Goal: Task Accomplishment & Management: Manage account settings

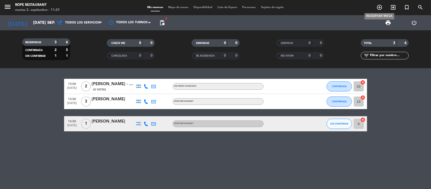
click at [380, 6] on icon "add_circle_outline" at bounding box center [379, 7] width 6 height 6
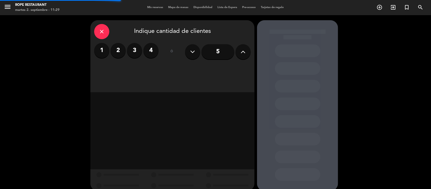
click at [115, 51] on label "2" at bounding box center [118, 50] width 15 height 15
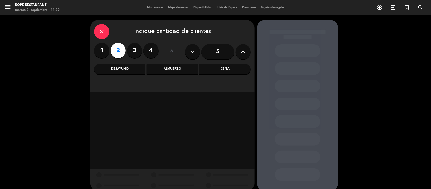
click at [218, 64] on div "close Indique cantidad de clientes 1 2 3 4 ó 5 Desayuno Almuerzo Cena" at bounding box center [172, 56] width 164 height 72
click at [220, 66] on div "Cena" at bounding box center [224, 69] width 51 height 10
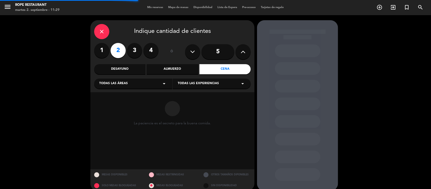
click at [142, 83] on div "Todas las áreas arrow_drop_down" at bounding box center [133, 83] width 78 height 10
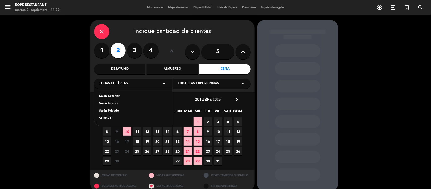
drag, startPoint x: 143, startPoint y: 84, endPoint x: 144, endPoint y: 90, distance: 6.4
click at [143, 83] on div "Todas las áreas arrow_drop_down" at bounding box center [133, 83] width 78 height 10
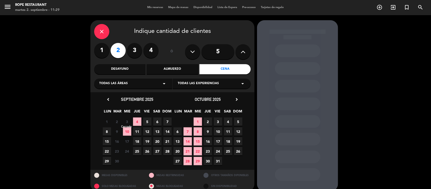
click at [128, 120] on span "3" at bounding box center [127, 121] width 8 height 8
click at [119, 85] on span "Todas las áreas" at bounding box center [113, 83] width 29 height 5
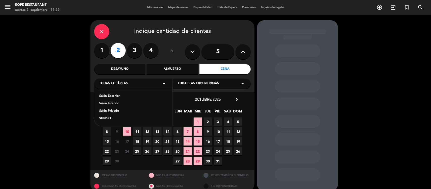
click at [115, 97] on div "Salón Exterior" at bounding box center [133, 96] width 68 height 5
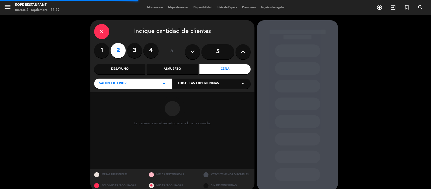
click at [190, 83] on span "Todas las experiencias" at bounding box center [198, 83] width 41 height 5
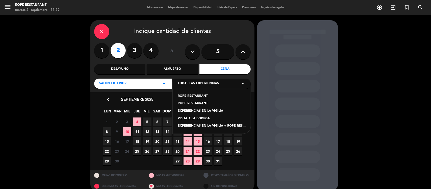
click at [196, 95] on div "ROPE RESTAURANT" at bounding box center [212, 96] width 68 height 5
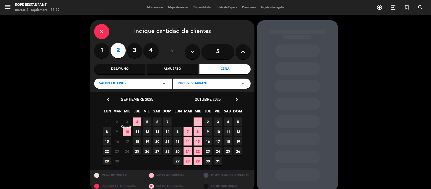
click at [127, 120] on span "3" at bounding box center [127, 121] width 8 height 8
click at [127, 115] on span "MIE" at bounding box center [127, 112] width 8 height 8
click at [97, 29] on div "close" at bounding box center [101, 31] width 15 height 15
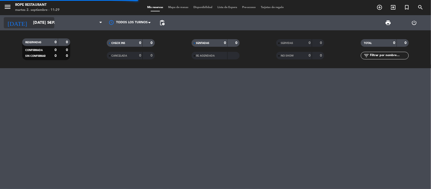
click at [36, 23] on input "[DATE] sep." at bounding box center [57, 23] width 53 height 10
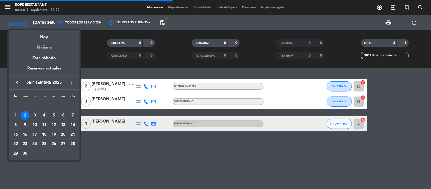
click at [40, 48] on div "Mañana" at bounding box center [44, 45] width 71 height 10
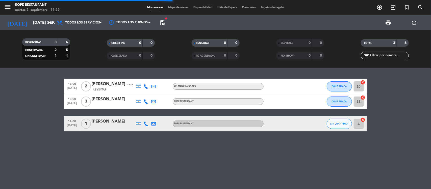
type input "mié. [DATE]"
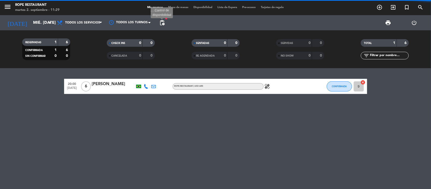
click at [165, 23] on span "pending_actions Control de disponibilidad" at bounding box center [162, 23] width 10 height 10
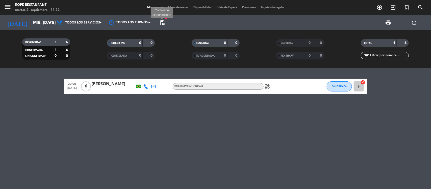
click at [161, 24] on span "pending_actions" at bounding box center [162, 23] width 6 height 6
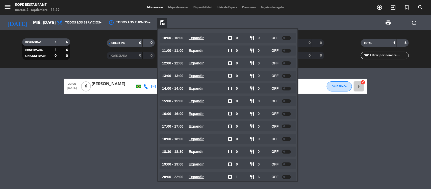
scroll to position [21, 0]
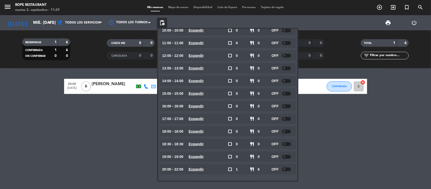
click at [285, 169] on span at bounding box center [284, 169] width 2 height 2
click at [287, 156] on div at bounding box center [286, 157] width 9 height 4
click at [284, 144] on span at bounding box center [284, 144] width 2 height 2
click at [287, 131] on div at bounding box center [286, 131] width 9 height 4
click at [33, 148] on div "20:00 [DATE] 6 [PERSON_NAME] ROPE RESTAURANT , USD ARS healing CONFIRMADA 9 can…" at bounding box center [215, 128] width 431 height 121
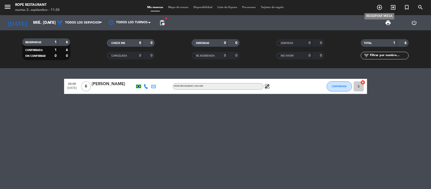
click at [380, 6] on icon "add_circle_outline" at bounding box center [379, 7] width 6 height 6
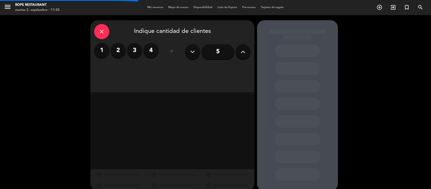
click at [123, 52] on label "2" at bounding box center [118, 50] width 15 height 15
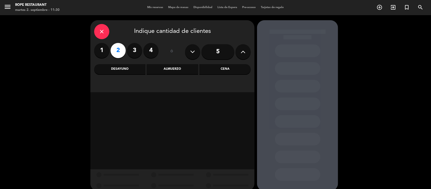
click at [233, 63] on div "close Indique cantidad de clientes 1 2 3 4 ó 5 Desayuno Almuerzo Cena" at bounding box center [172, 56] width 164 height 72
click at [233, 65] on div "Cena" at bounding box center [224, 69] width 51 height 10
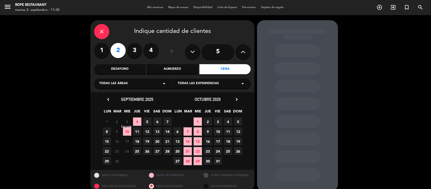
click at [125, 121] on span "3" at bounding box center [127, 121] width 8 height 8
click at [173, 91] on div "close Indique cantidad de clientes 1 2 3 4 ó 5 Desayuno Almuerzo Cena Todas las…" at bounding box center [172, 56] width 164 height 72
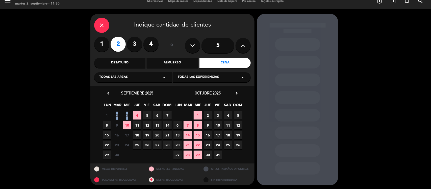
scroll to position [7, 0]
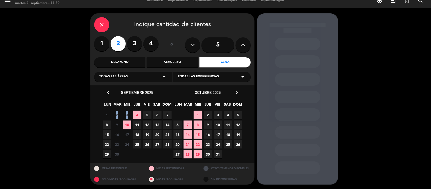
click at [226, 76] on div "Todas las experiencias arrow_drop_down" at bounding box center [212, 77] width 78 height 10
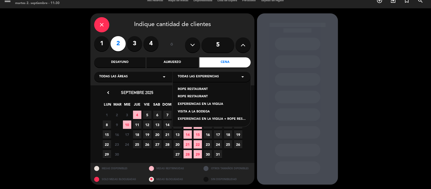
click at [226, 75] on div "Todas las experiencias arrow_drop_down" at bounding box center [212, 77] width 78 height 10
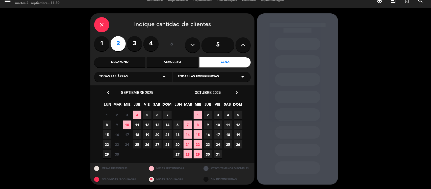
click at [105, 23] on div "close" at bounding box center [101, 24] width 15 height 15
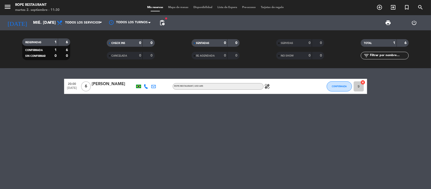
click at [166, 25] on span "pending_actions" at bounding box center [162, 23] width 10 height 10
click at [163, 21] on span "pending_actions" at bounding box center [162, 23] width 6 height 6
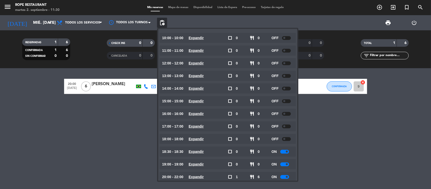
scroll to position [21, 0]
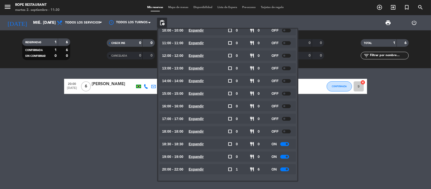
click at [119, 114] on div "20:00 [DATE] 6 [PERSON_NAME] ROPE RESTAURANT , USD ARS healing CONFIRMADA 9 can…" at bounding box center [215, 128] width 431 height 121
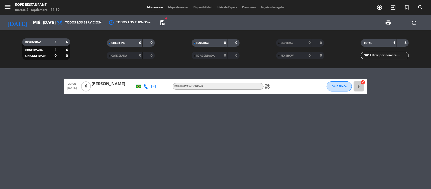
click at [42, 30] on div "RESERVADAS 1 6 CONFIRMADA 1 6 SIN CONFIRMAR 0 0 CHECK INS 0 0 CANCELADA 0 0 SEN…" at bounding box center [215, 49] width 431 height 38
click at [46, 24] on div "[DATE] mié. [DATE] arrow_drop_down" at bounding box center [29, 22] width 50 height 11
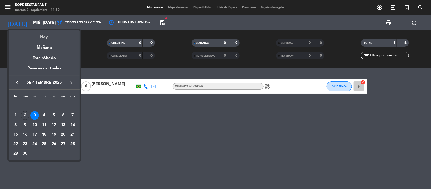
click at [53, 35] on div "Hoy" at bounding box center [44, 35] width 71 height 10
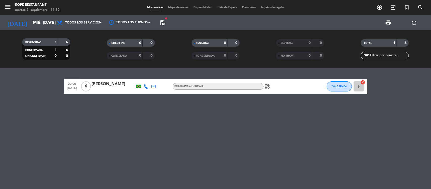
type input "[DATE] sep."
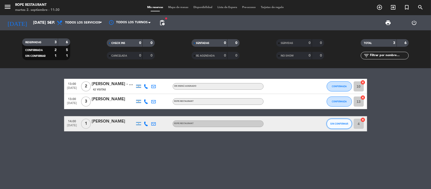
click at [330, 124] on button "SIN CONFIRMAR" at bounding box center [339, 124] width 25 height 10
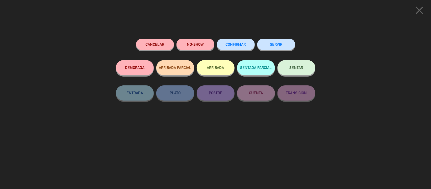
click at [241, 44] on span "CONFIRMAR" at bounding box center [236, 44] width 20 height 4
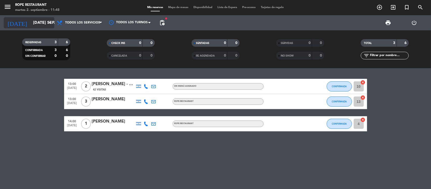
click at [45, 24] on input "[DATE] sep." at bounding box center [57, 23] width 53 height 10
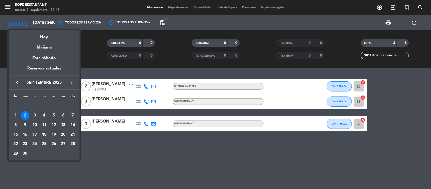
click at [45, 23] on div at bounding box center [215, 94] width 431 height 189
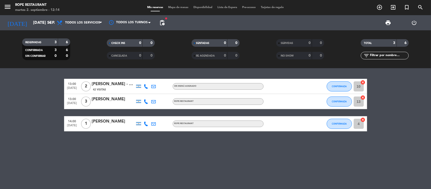
click at [166, 20] on span "fiber_manual_record" at bounding box center [166, 18] width 3 height 3
click at [159, 22] on span "pending_actions" at bounding box center [162, 23] width 6 height 6
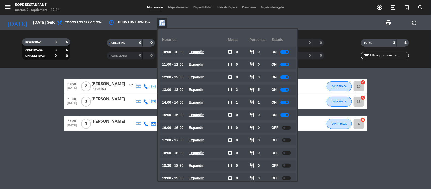
click at [159, 22] on span "pending_actions" at bounding box center [162, 23] width 6 height 6
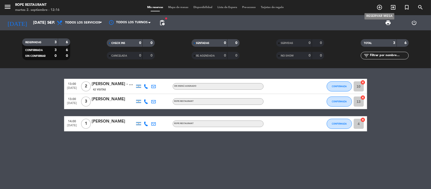
click at [379, 5] on icon "add_circle_outline" at bounding box center [379, 7] width 6 height 6
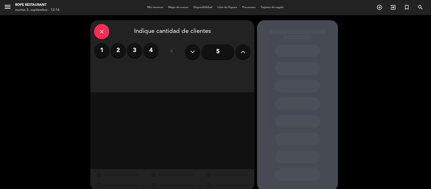
click at [115, 51] on label "2" at bounding box center [118, 50] width 15 height 15
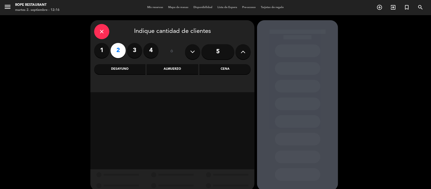
click at [208, 68] on div "Cena" at bounding box center [224, 69] width 51 height 10
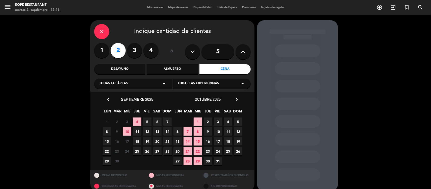
click at [107, 129] on span "8" at bounding box center [107, 131] width 8 height 8
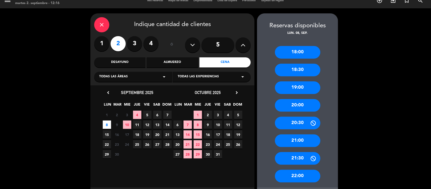
click at [301, 142] on div "21:00" at bounding box center [297, 140] width 45 height 13
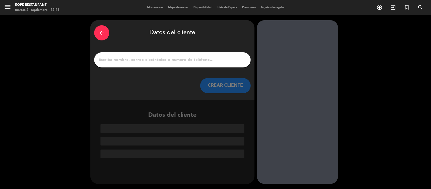
click at [219, 56] on div at bounding box center [172, 59] width 156 height 15
click at [219, 63] on div at bounding box center [172, 59] width 156 height 15
click at [218, 60] on input "1" at bounding box center [172, 59] width 149 height 7
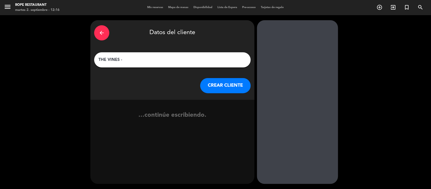
paste input "[PERSON_NAME]"
type input "THE [PERSON_NAME]"
click at [233, 98] on div "arrow_back Datos del cliente THE [PERSON_NAME], [PERSON_NAME] CLIENTE" at bounding box center [172, 59] width 164 height 79
click at [235, 87] on button "CREAR CLIENTE" at bounding box center [225, 85] width 50 height 15
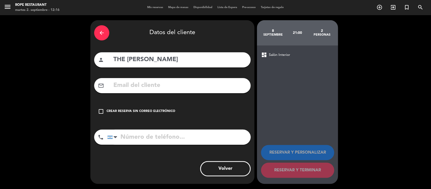
click at [134, 115] on div "check_box_outline_blank Crear reserva sin correo electrónico" at bounding box center [172, 111] width 156 height 15
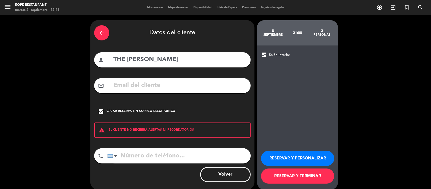
click at [309, 176] on button "RESERVAR Y TERMINAR" at bounding box center [297, 175] width 73 height 15
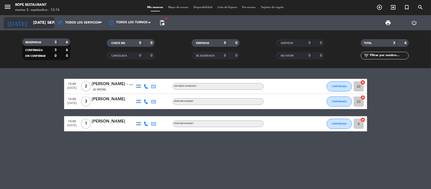
drag, startPoint x: 46, startPoint y: 20, endPoint x: 43, endPoint y: 22, distance: 3.5
click at [43, 22] on input "[DATE] sep." at bounding box center [57, 23] width 53 height 10
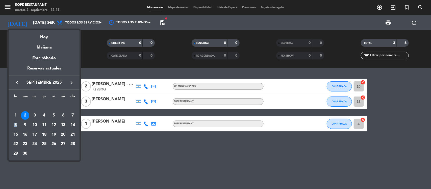
click at [15, 124] on div "8" at bounding box center [15, 125] width 9 height 9
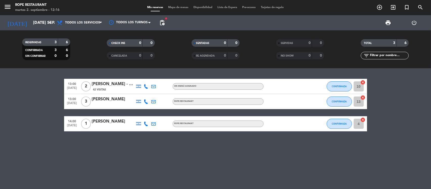
type input "lun. [DATE]"
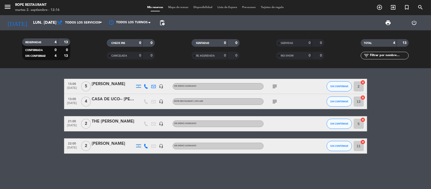
click at [114, 122] on div "THE [PERSON_NAME]" at bounding box center [113, 121] width 43 height 7
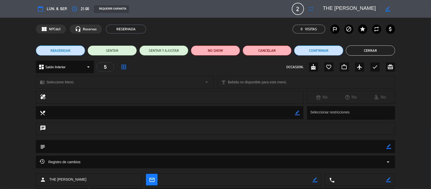
click at [70, 49] on button "REAGENDAR" at bounding box center [60, 50] width 49 height 10
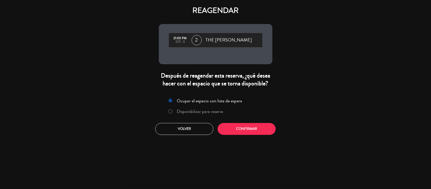
click at [217, 105] on div "Ocupar el espacio con lista de espera Disponibilizar para reserva" at bounding box center [215, 106] width 107 height 21
click at [213, 110] on label "Disponibilizar para reserva" at bounding box center [200, 111] width 46 height 5
click at [243, 130] on button "Confirmar" at bounding box center [247, 129] width 58 height 12
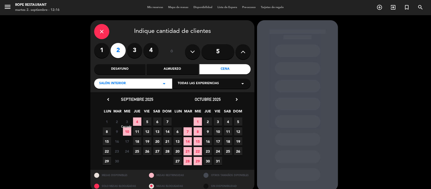
click at [127, 121] on span "3" at bounding box center [127, 121] width 8 height 8
click at [127, 122] on span "3" at bounding box center [127, 121] width 8 height 8
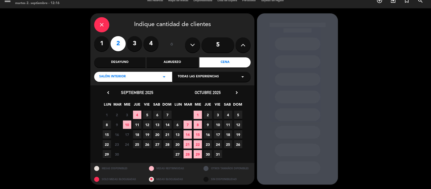
click at [202, 75] on span "Todas las experiencias" at bounding box center [198, 76] width 41 height 5
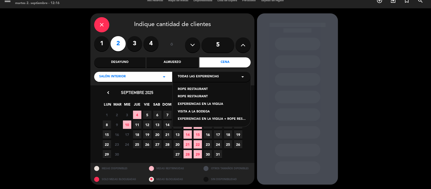
click at [195, 89] on div "ROPE RESTAURANT" at bounding box center [212, 89] width 68 height 5
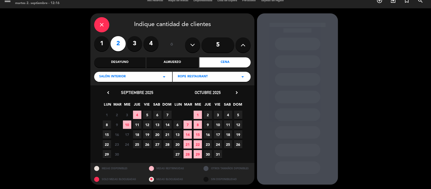
click at [138, 115] on span "4" at bounding box center [137, 115] width 8 height 8
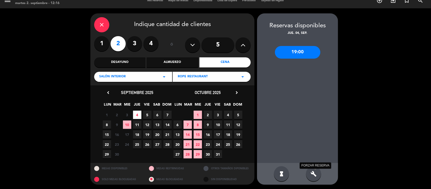
click at [314, 172] on icon "build" at bounding box center [313, 174] width 6 height 6
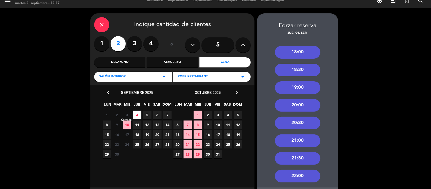
click at [126, 116] on span "3" at bounding box center [127, 115] width 8 height 8
click at [126, 124] on span "10" at bounding box center [127, 124] width 8 height 8
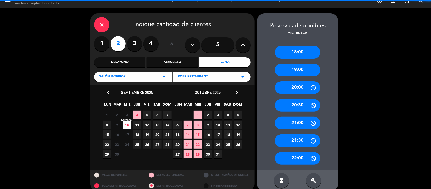
click at [126, 113] on span "3" at bounding box center [127, 115] width 8 height 8
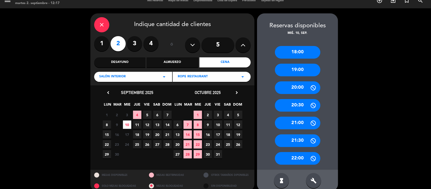
click at [126, 120] on span "10" at bounding box center [127, 124] width 8 height 8
click at [100, 21] on div "close" at bounding box center [101, 24] width 15 height 15
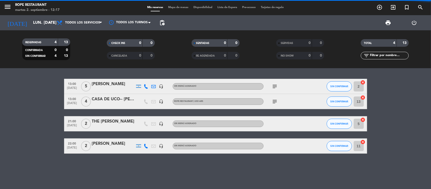
click at [119, 123] on div "THE [PERSON_NAME]" at bounding box center [113, 121] width 43 height 7
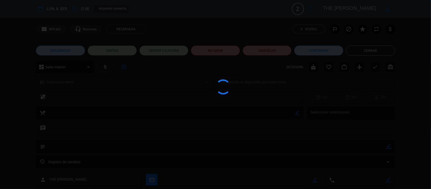
click at [119, 123] on div at bounding box center [215, 94] width 431 height 189
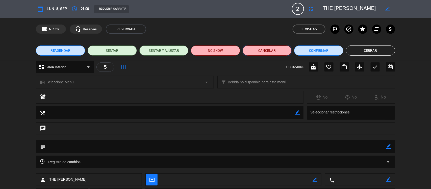
click at [273, 54] on button "Cancelar" at bounding box center [267, 50] width 49 height 10
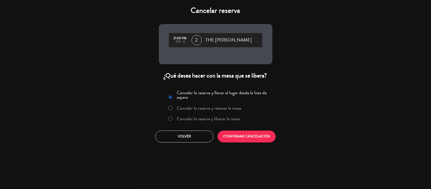
click at [218, 123] on label "Cancelar la reserva y liberar la mesa" at bounding box center [204, 118] width 77 height 9
click at [238, 136] on button "CONFIRMAR CANCELACIÓN" at bounding box center [247, 136] width 58 height 12
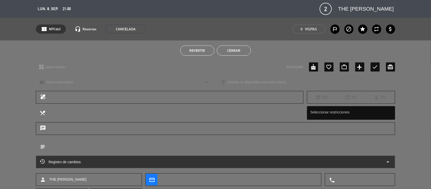
click at [236, 47] on button "Cerrar" at bounding box center [234, 50] width 34 height 10
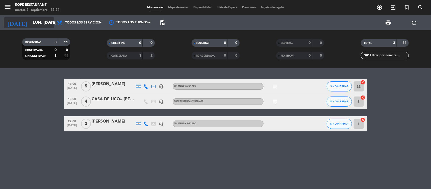
click at [36, 26] on input "lun. [DATE]" at bounding box center [57, 23] width 53 height 10
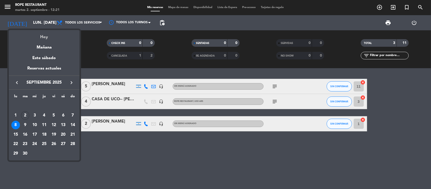
click at [41, 37] on div "Hoy" at bounding box center [44, 35] width 71 height 10
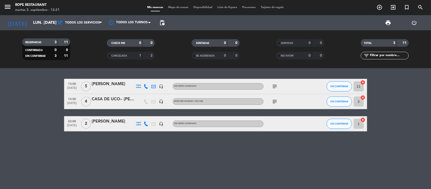
type input "[DATE] sep."
